Goal: Information Seeking & Learning: Learn about a topic

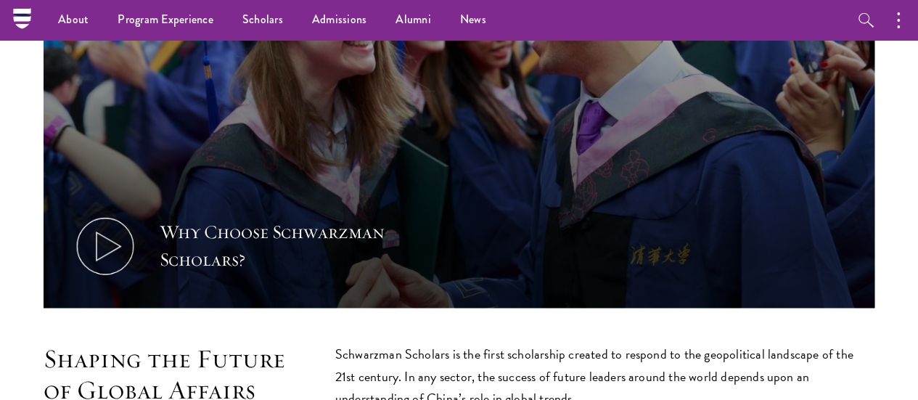
scroll to position [363, 0]
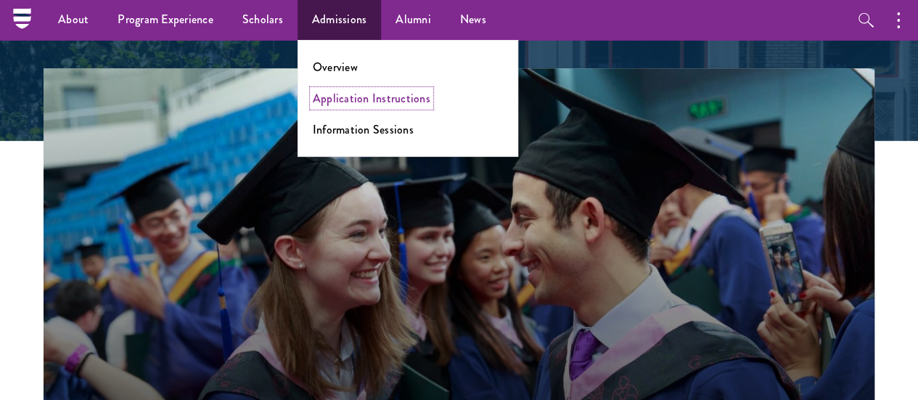
click at [346, 99] on link "Application Instructions" at bounding box center [372, 98] width 118 height 17
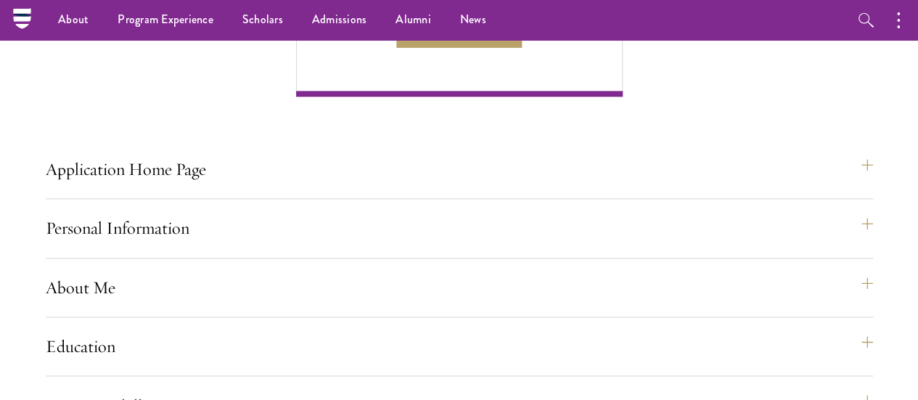
scroll to position [944, 0]
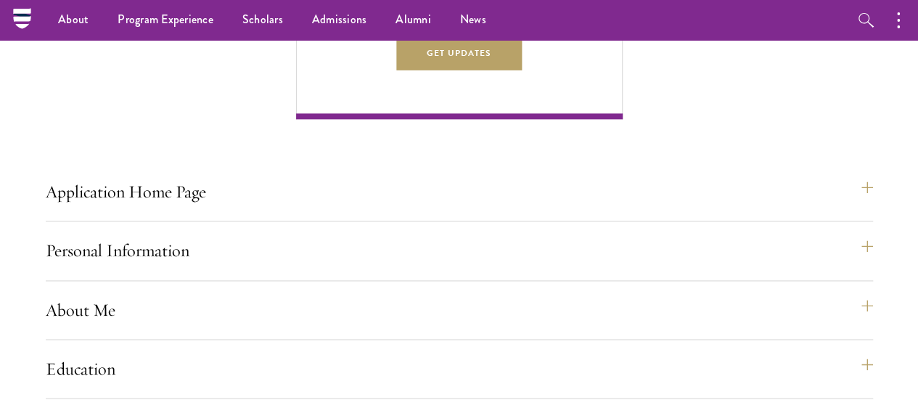
drag, startPoint x: 261, startPoint y: 195, endPoint x: 405, endPoint y: 209, distance: 145.1
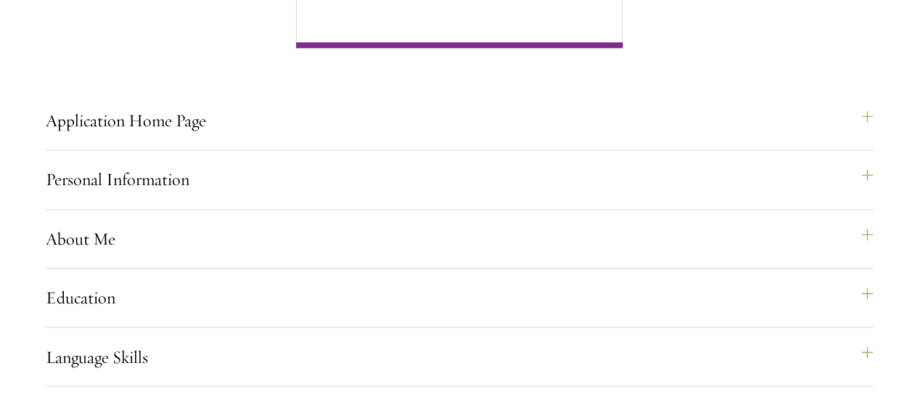
scroll to position [1016, 0]
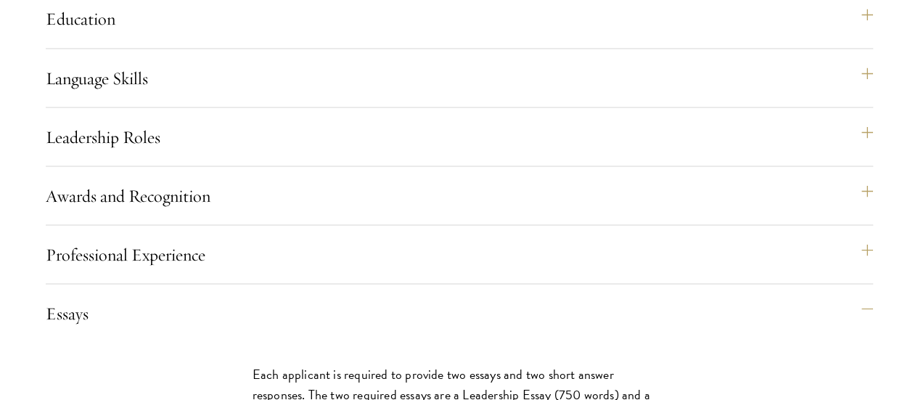
scroll to position [1307, 0]
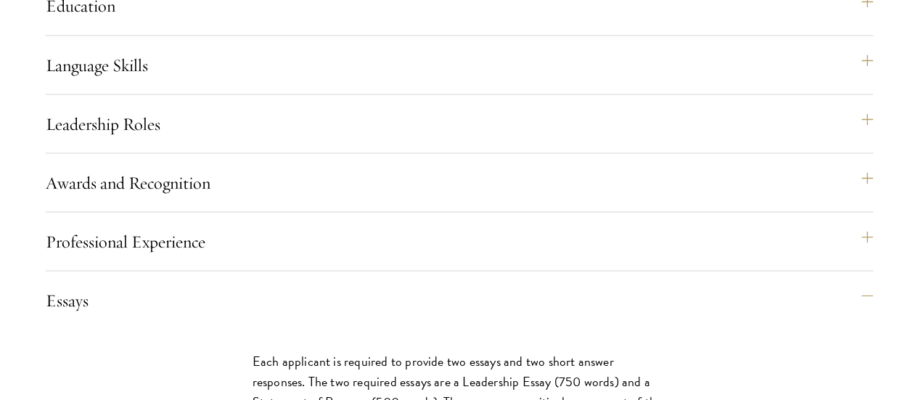
click at [566, 232] on div "Application Home Page The online application form must be completed in English.…" at bounding box center [460, 259] width 828 height 2037
click at [599, 282] on div "Application Home Page The online application form must be completed in English.…" at bounding box center [460, 259] width 828 height 2037
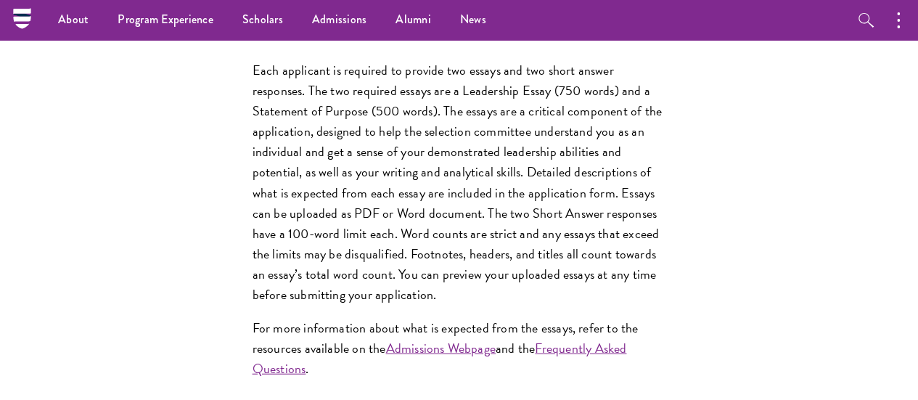
scroll to position [1525, 0]
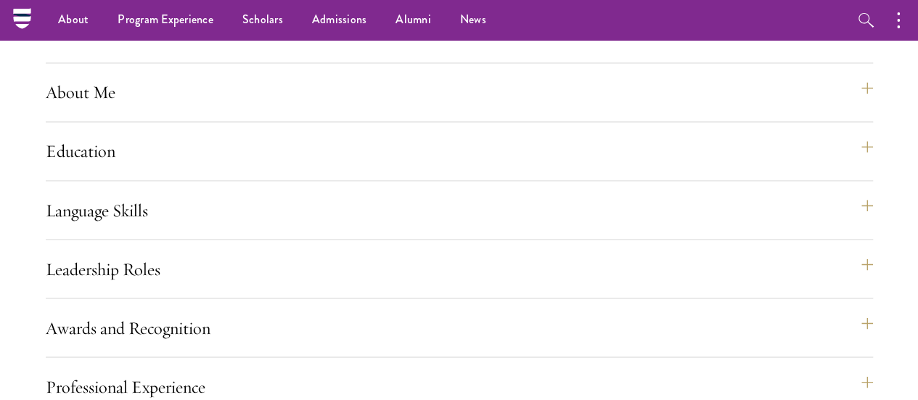
scroll to position [871, 0]
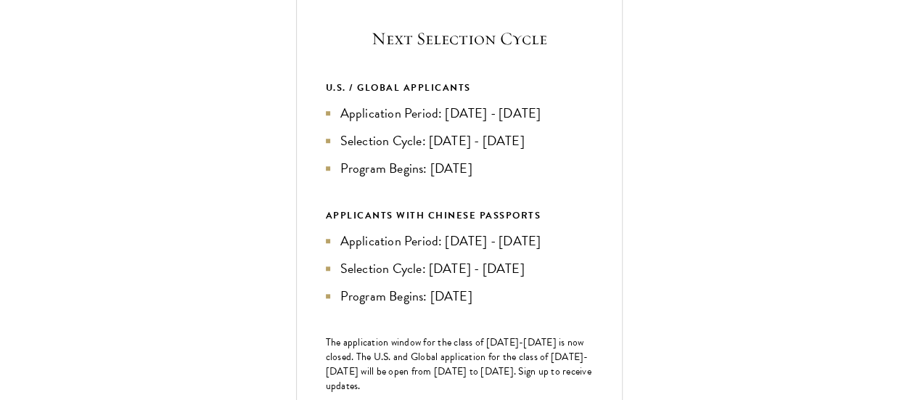
scroll to position [581, 0]
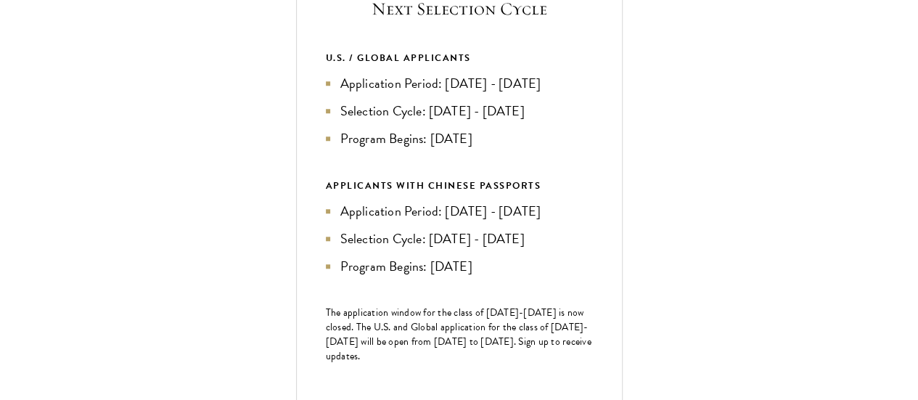
drag, startPoint x: 717, startPoint y: 139, endPoint x: 794, endPoint y: 168, distance: 82.3
click at [593, 94] on li "Application Period: Apr 2026 - Sep 2026" at bounding box center [459, 83] width 267 height 20
click at [593, 121] on li "Selection Cycle: Oct - Nov 2026" at bounding box center [459, 111] width 267 height 20
drag, startPoint x: 711, startPoint y: 140, endPoint x: 777, endPoint y: 160, distance: 69.1
click at [593, 94] on li "Application Period: Apr 2026 - Sep 2026" at bounding box center [459, 83] width 267 height 20
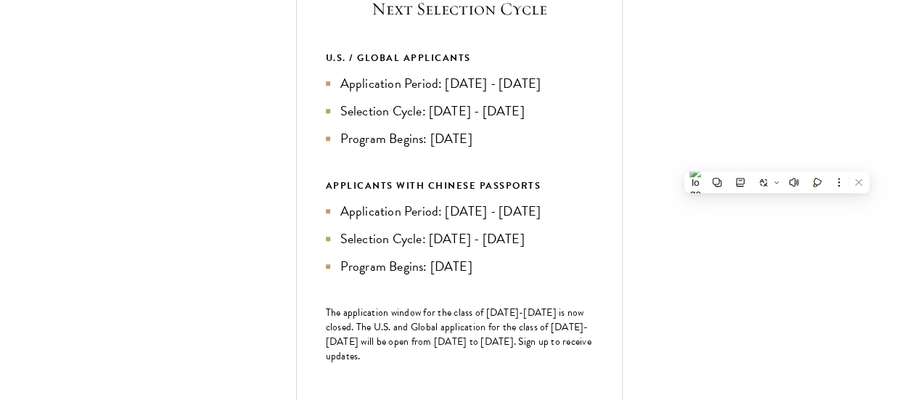
click at [593, 94] on li "Application Period: Apr 2026 - Sep 2026" at bounding box center [459, 83] width 267 height 20
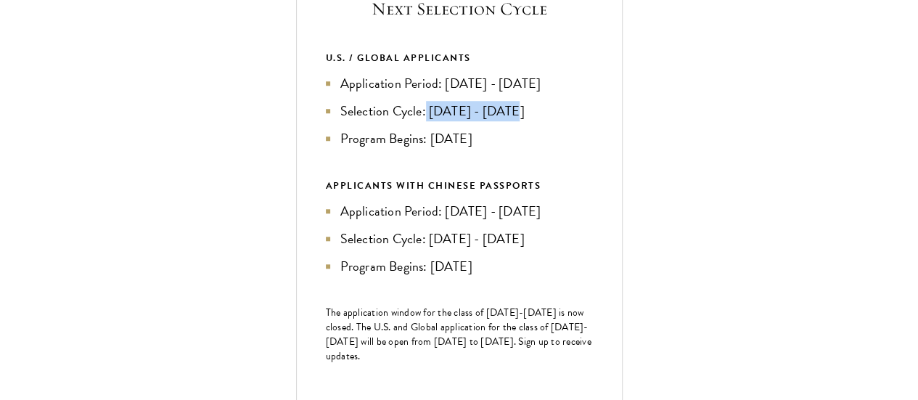
drag, startPoint x: 692, startPoint y: 189, endPoint x: 794, endPoint y: 189, distance: 101.6
click at [593, 121] on li "Selection Cycle: Oct - Nov 2026" at bounding box center [459, 111] width 267 height 20
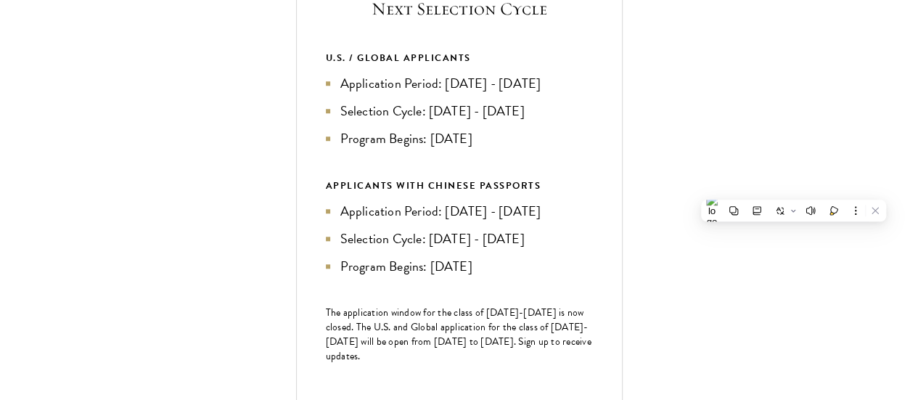
click at [593, 94] on li "Application Period: Apr 2026 - Sep 2026" at bounding box center [459, 83] width 267 height 20
drag, startPoint x: 700, startPoint y: 214, endPoint x: 756, endPoint y: 213, distance: 56.6
click at [593, 149] on li "Program Begins: Aug 2027" at bounding box center [459, 139] width 267 height 20
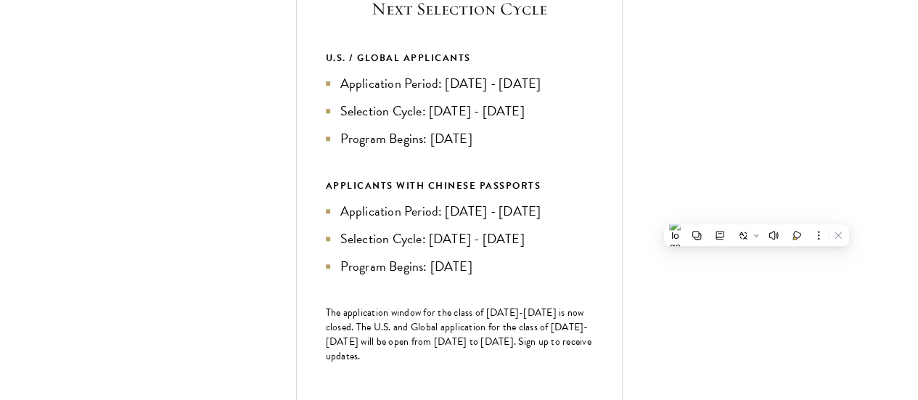
click at [593, 94] on li "Application Period: Apr 2026 - Sep 2026" at bounding box center [459, 83] width 267 height 20
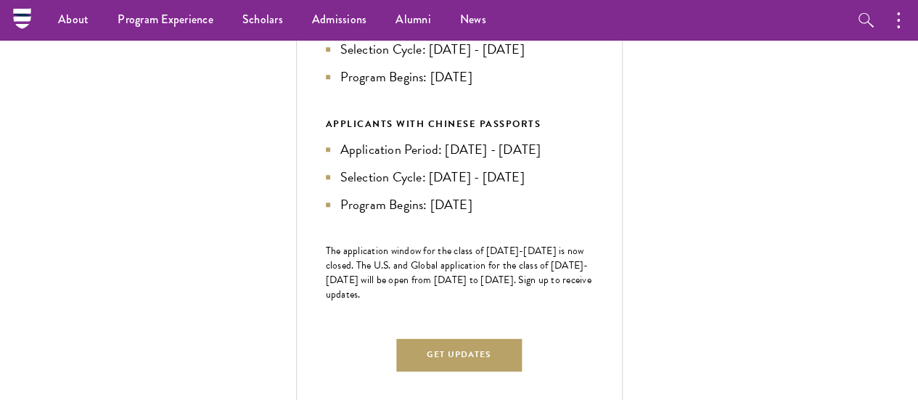
scroll to position [508, 0]
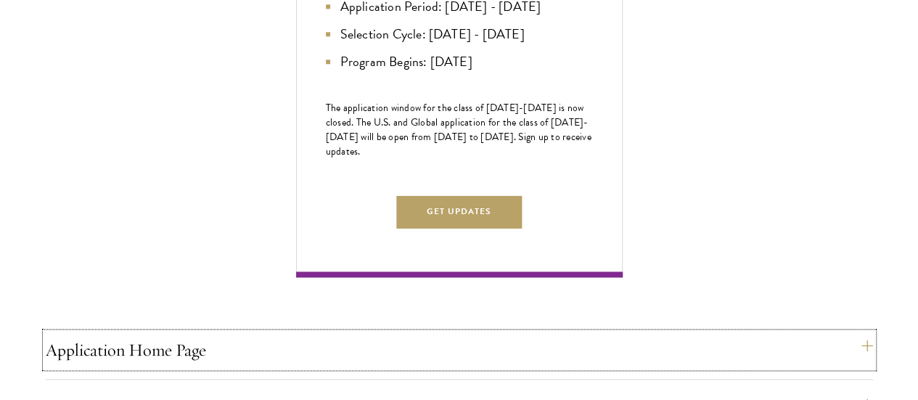
scroll to position [653, 0]
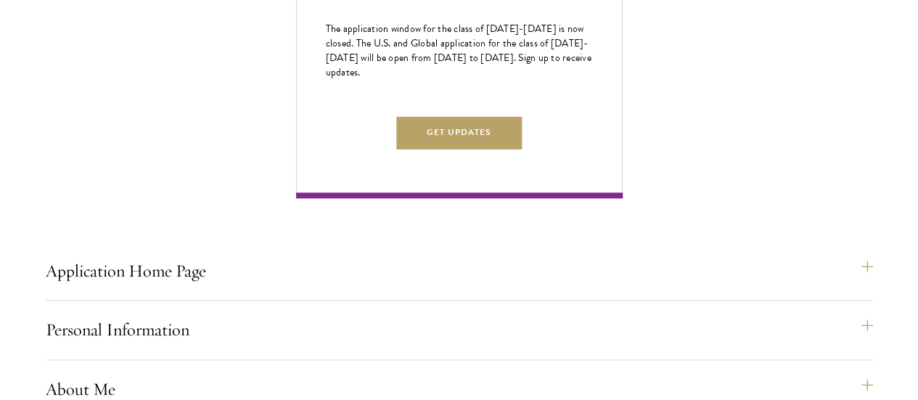
scroll to position [871, 0]
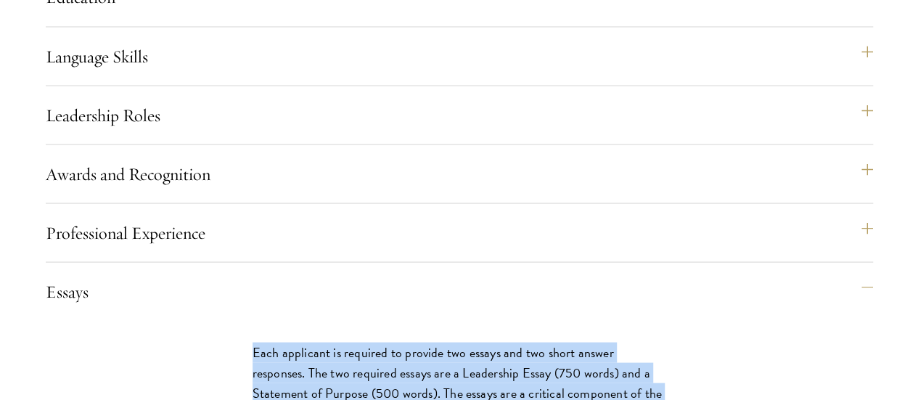
scroll to position [1334, 0]
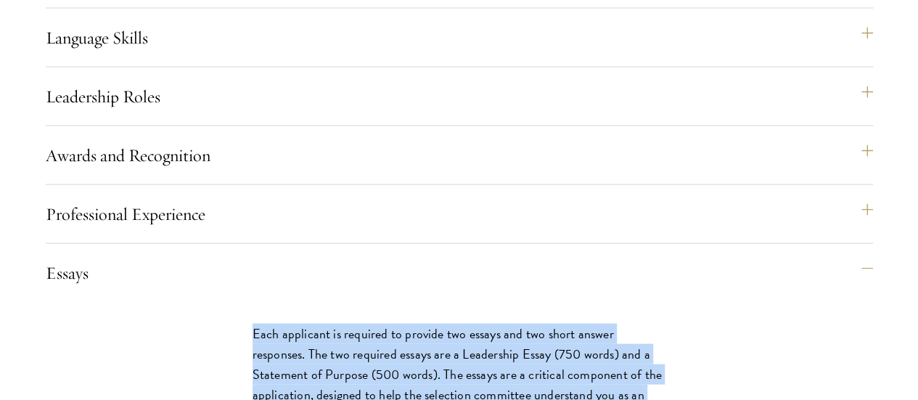
drag, startPoint x: 115, startPoint y: 171, endPoint x: 393, endPoint y: 232, distance: 284.8
copy div "Each applicant is required to provide two essays and two short answer responses…"
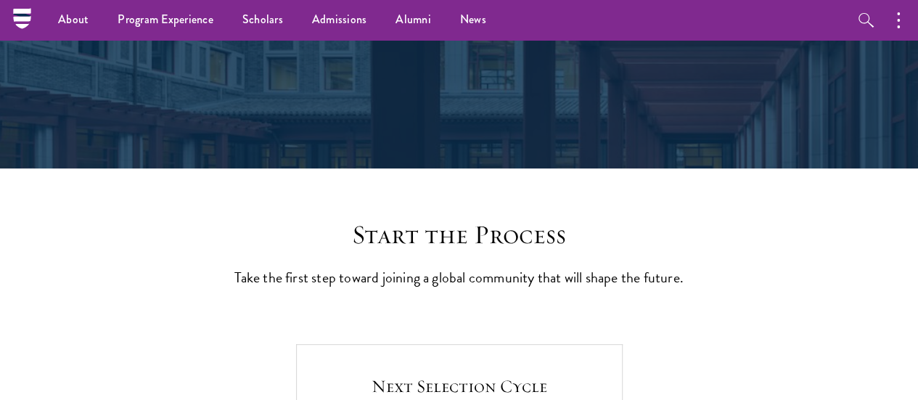
scroll to position [28, 0]
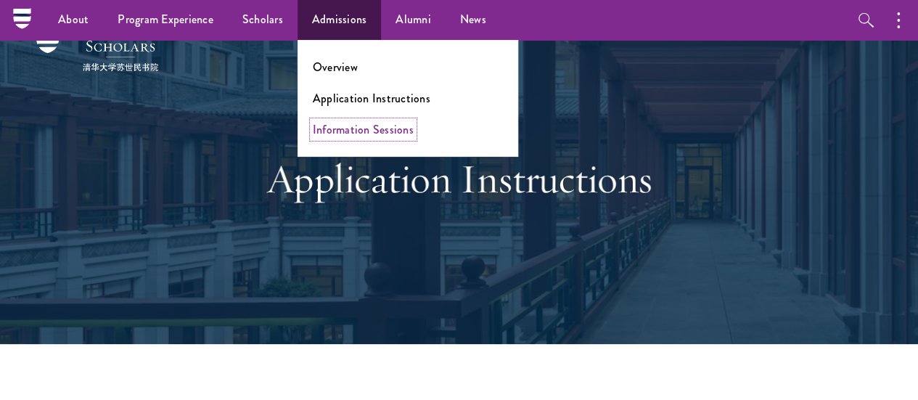
click at [344, 131] on link "Information Sessions" at bounding box center [363, 129] width 101 height 17
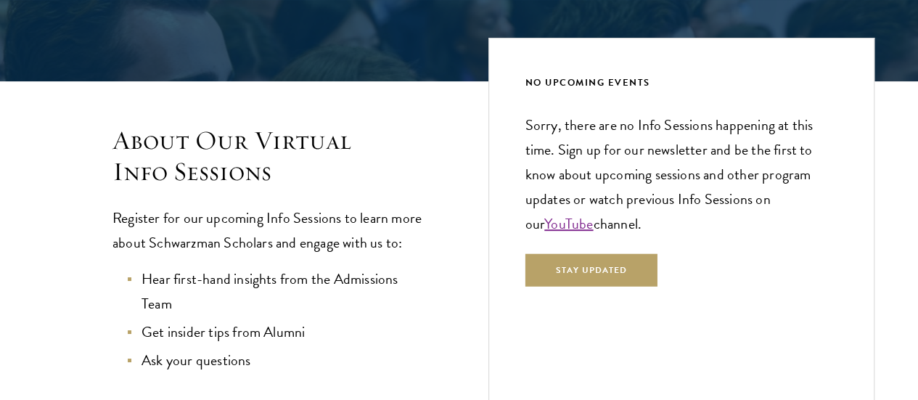
scroll to position [653, 0]
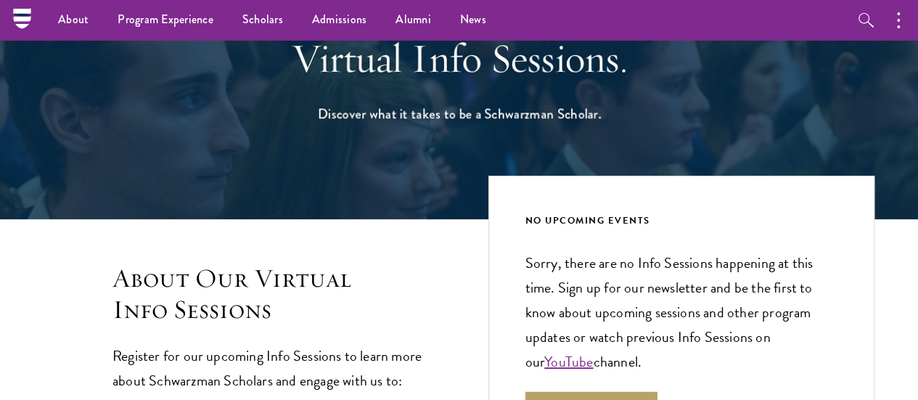
scroll to position [73, 0]
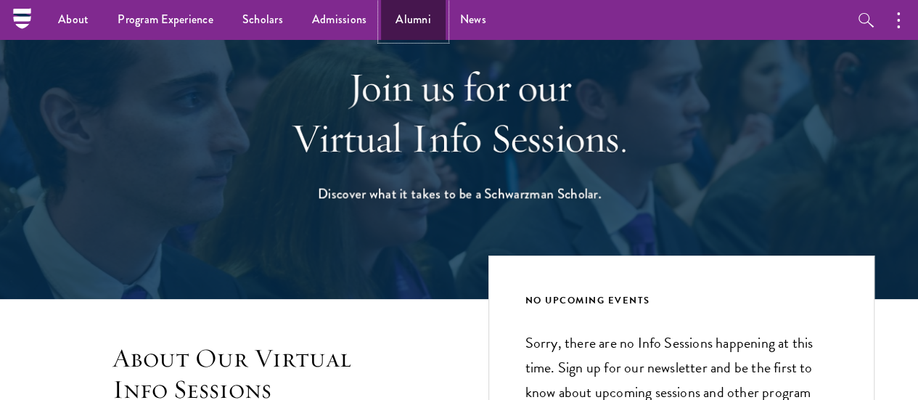
click at [413, 27] on link "Alumni" at bounding box center [413, 20] width 65 height 40
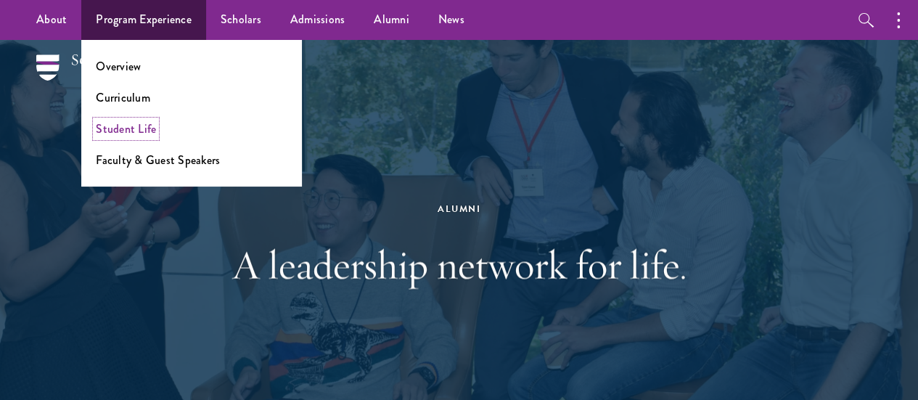
click at [137, 133] on link "Student Life" at bounding box center [126, 129] width 60 height 17
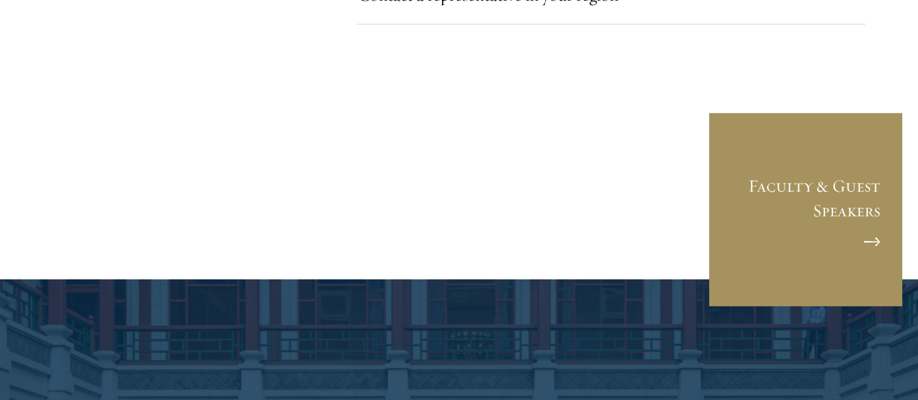
scroll to position [4894, 0]
